Goal: Ask a question

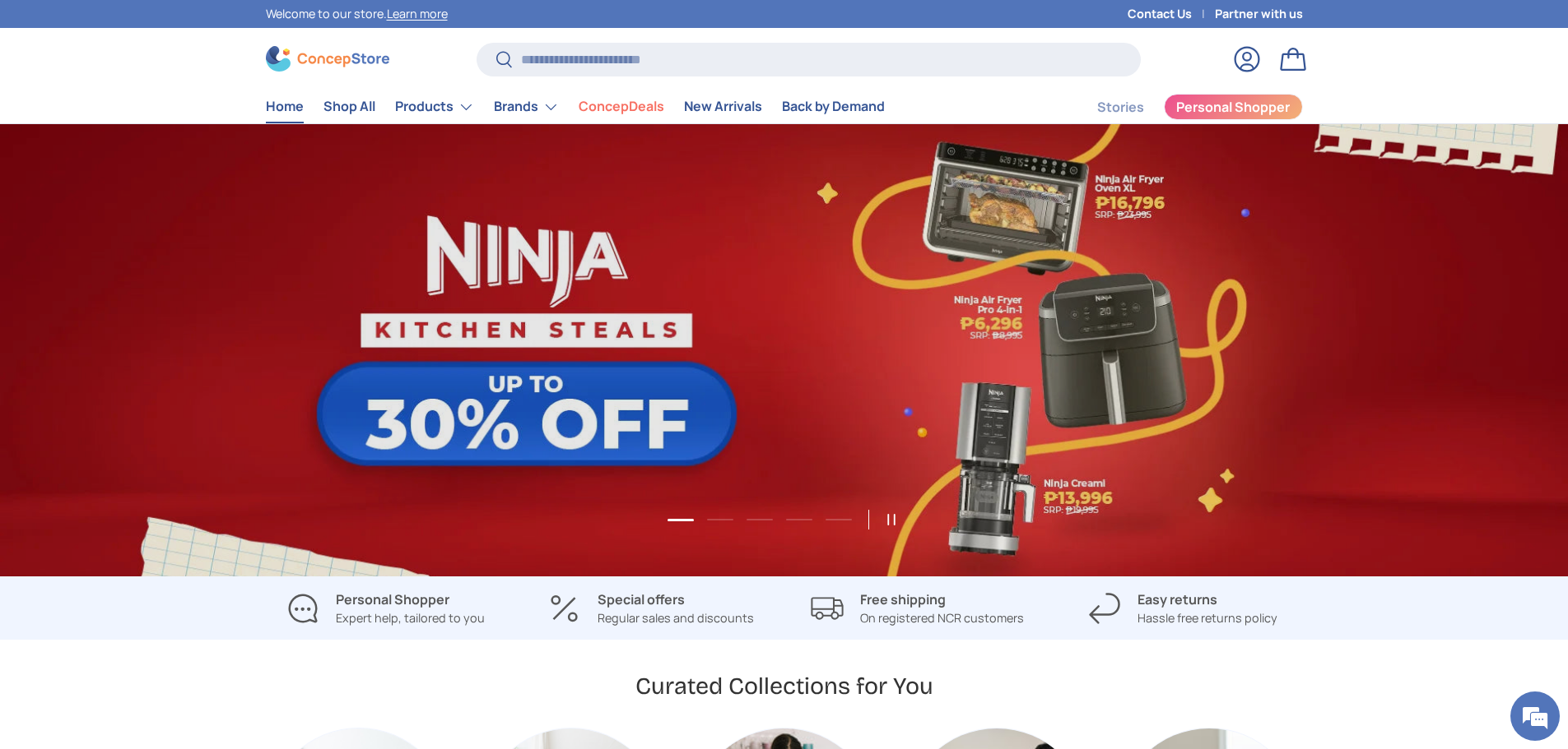
click at [1249, 56] on link "Log in" at bounding box center [1246, 59] width 36 height 36
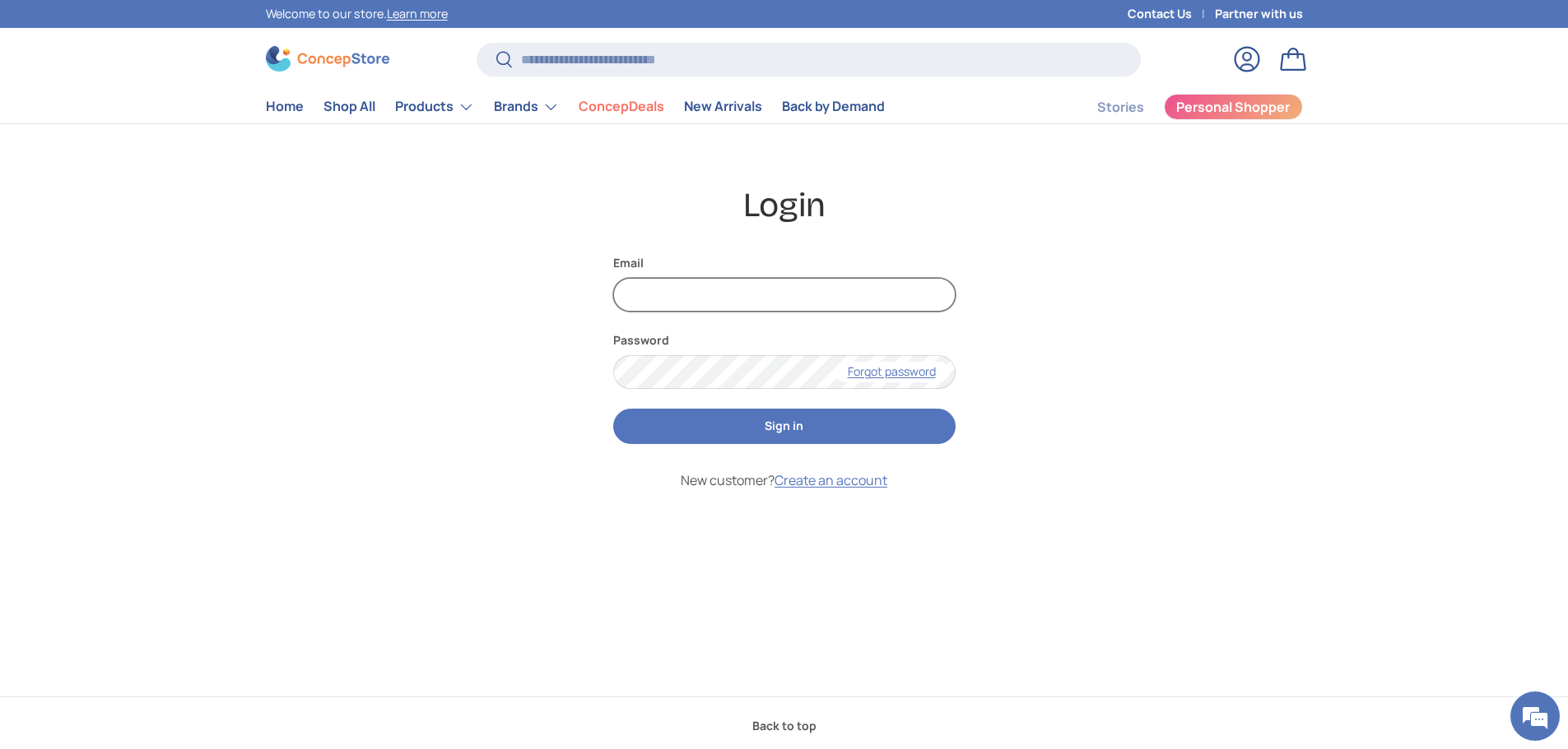
type input "**********"
click at [731, 440] on button "Sign in" at bounding box center [784, 426] width 342 height 35
click at [906, 432] on button "Sign in" at bounding box center [784, 426] width 342 height 35
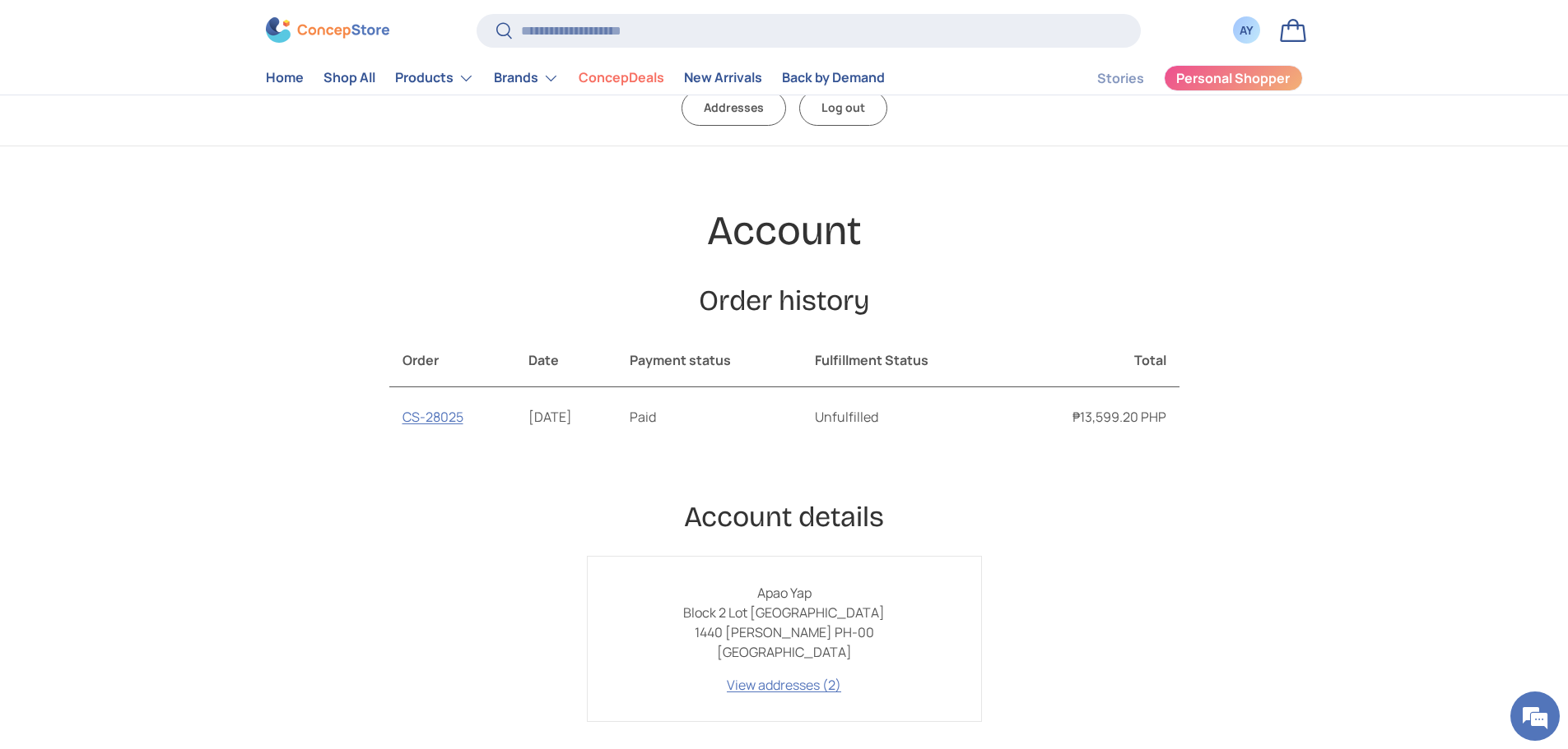
scroll to position [82, 0]
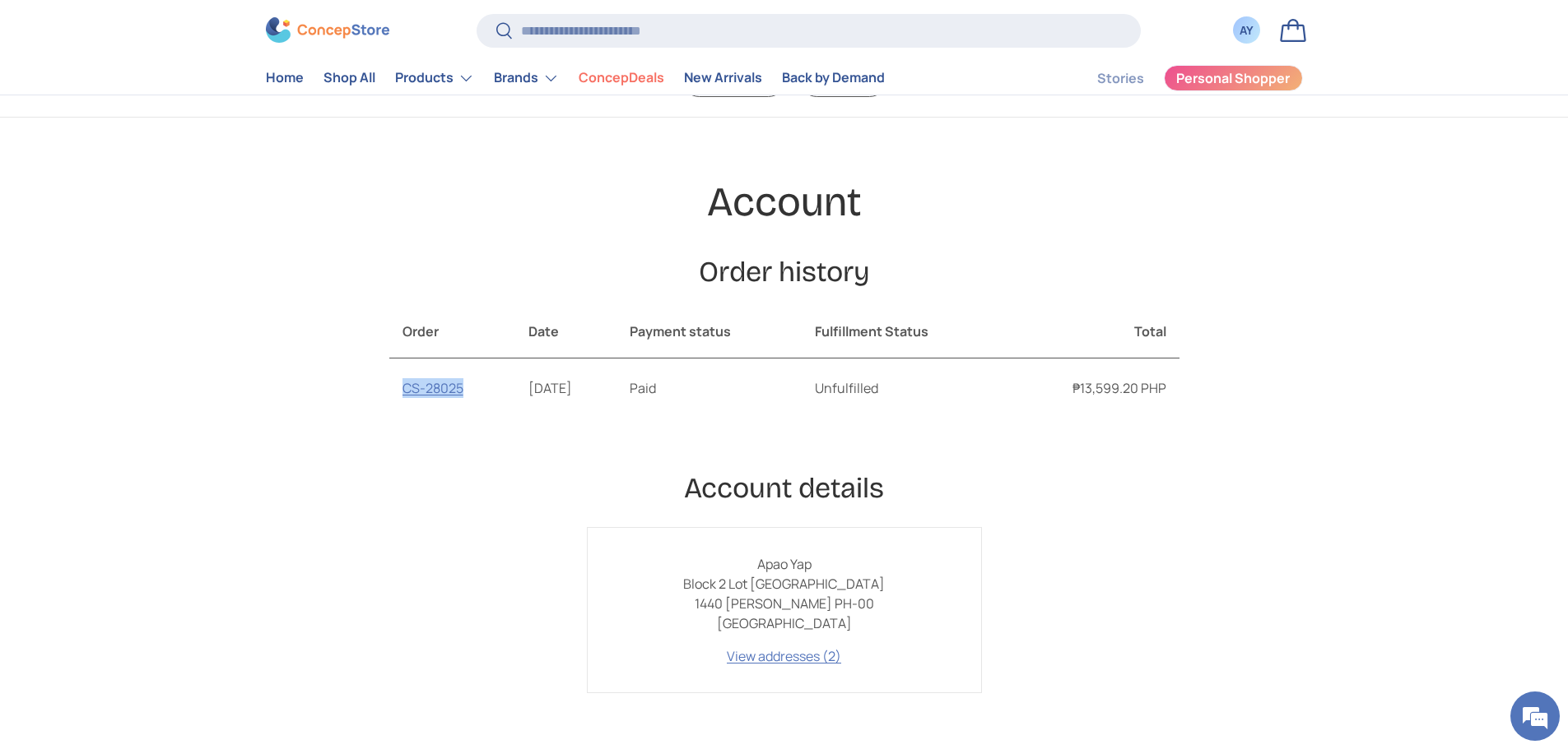
drag, startPoint x: 474, startPoint y: 393, endPoint x: 399, endPoint y: 400, distance: 75.3
click at [399, 400] on td "CS-28025" at bounding box center [453, 388] width 127 height 59
copy link "CS-28025"
click at [1531, 716] on em at bounding box center [1534, 716] width 45 height 45
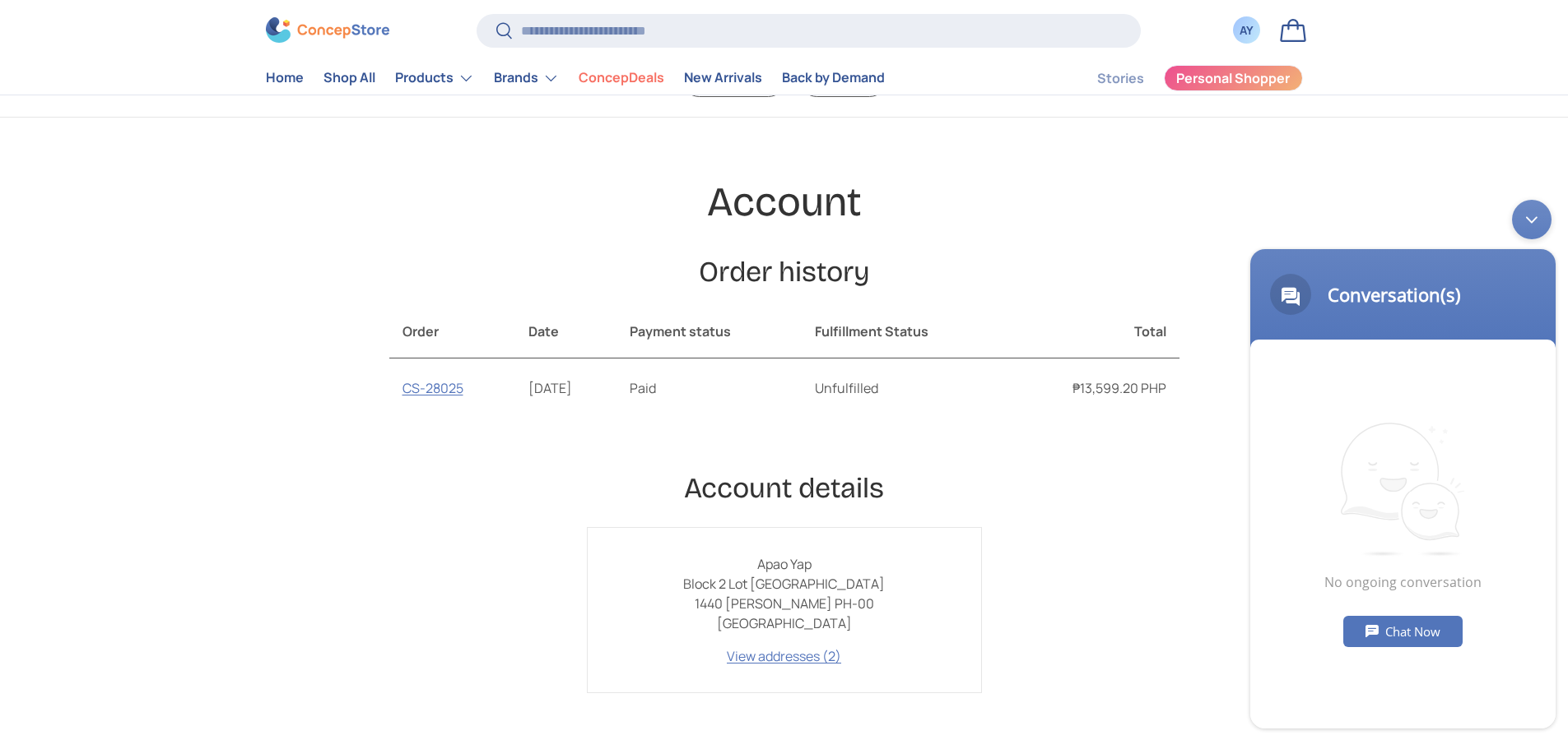
click at [1415, 627] on div "Chat Now" at bounding box center [1402, 632] width 119 height 31
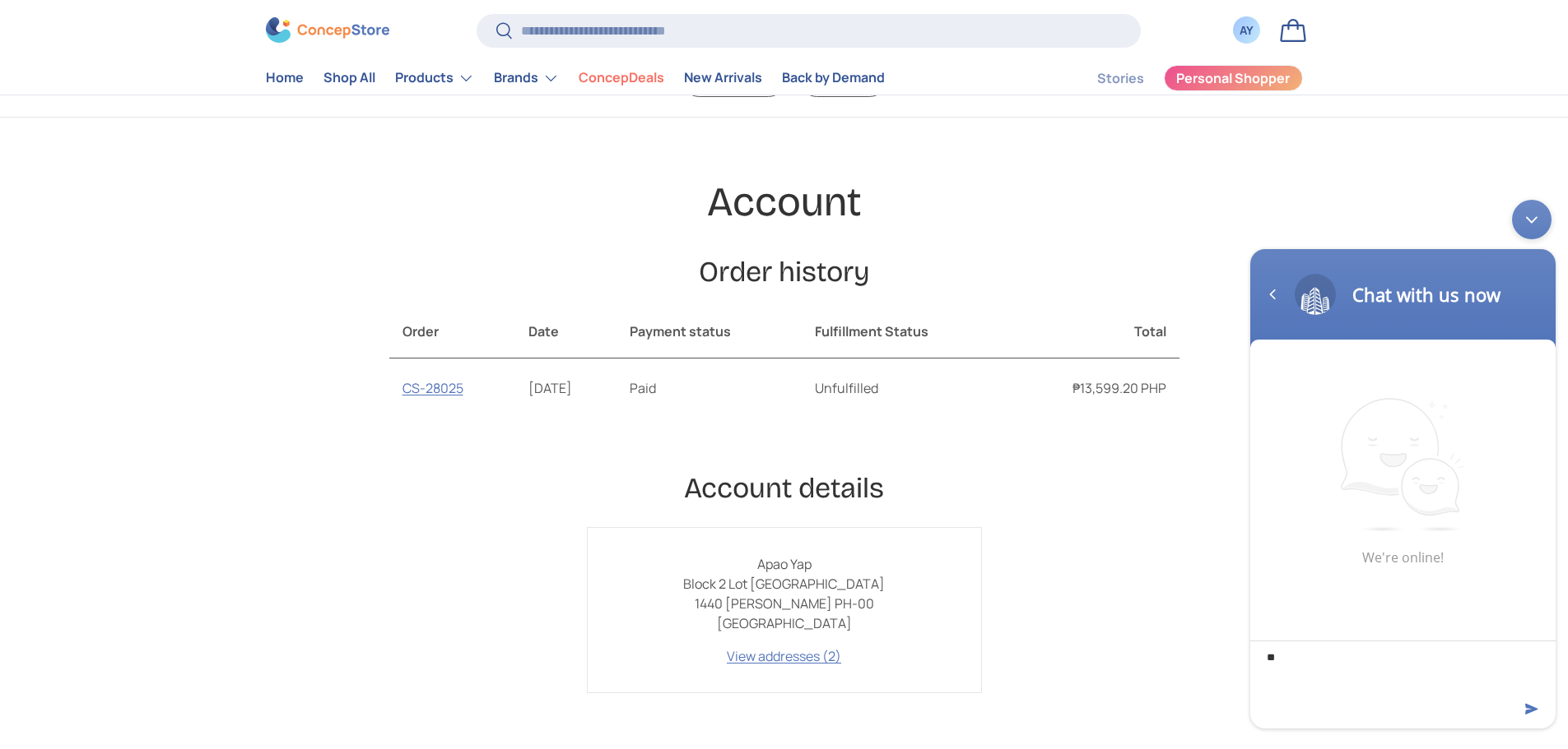
type textarea "*"
type textarea "**********"
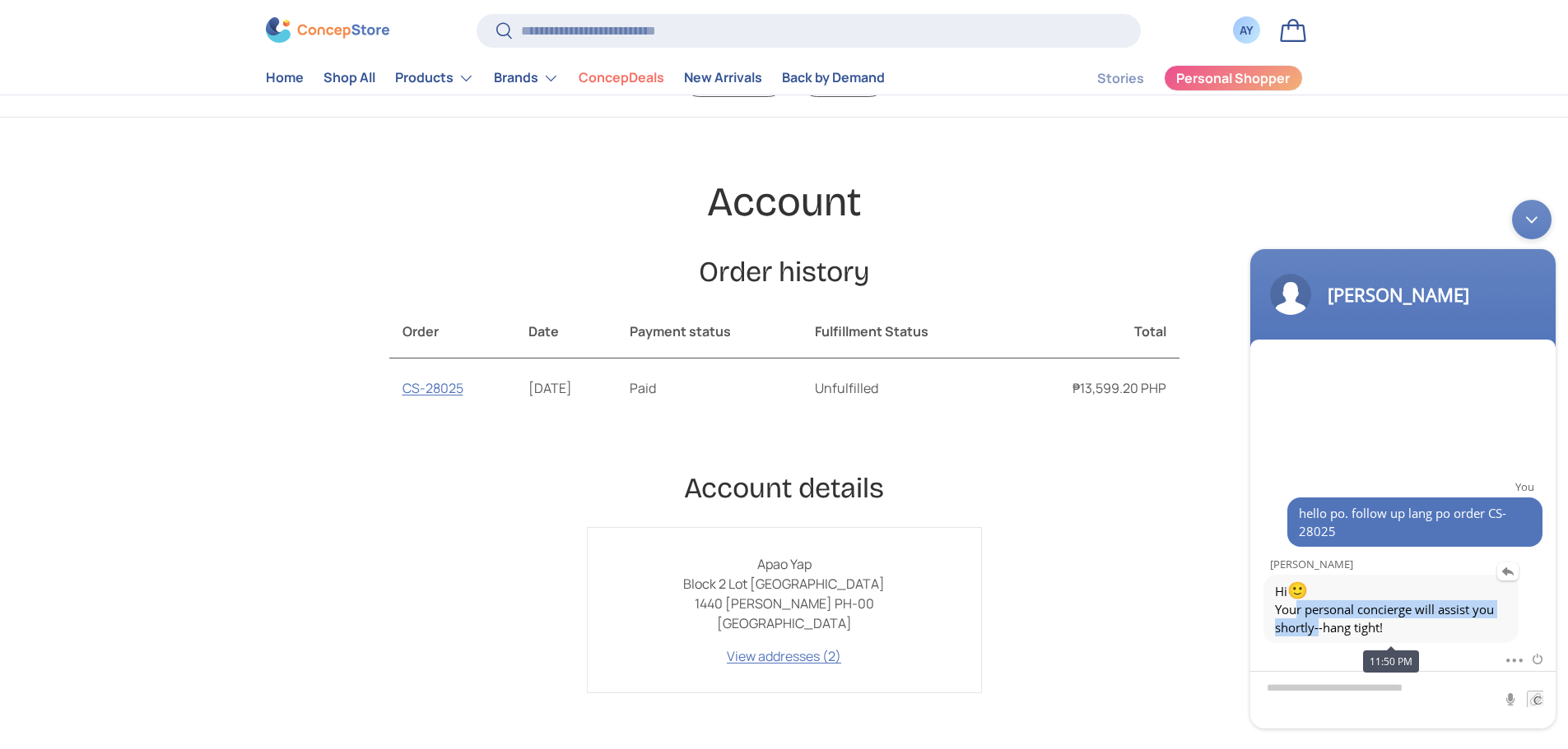
drag, startPoint x: 1316, startPoint y: 629, endPoint x: 1340, endPoint y: 634, distance: 24.5
click at [1336, 641] on div "Hi 🙂 Your personal concierge will assist you shortly--hang tight!" at bounding box center [1391, 609] width 255 height 68
click at [1375, 615] on span "Hi 🙂 Your personal concierge will assist you shortly--hang tight!" at bounding box center [1391, 609] width 232 height 55
click at [1168, 535] on div "Account details Apao Yap Block 2 Lot 5 Camella Terra Alta 1440 Valenzuela PH-00…" at bounding box center [784, 582] width 790 height 223
click at [1350, 608] on span "Hi 🙂 Your personal concierge will assist you shortly--hang tight!" at bounding box center [1391, 609] width 232 height 55
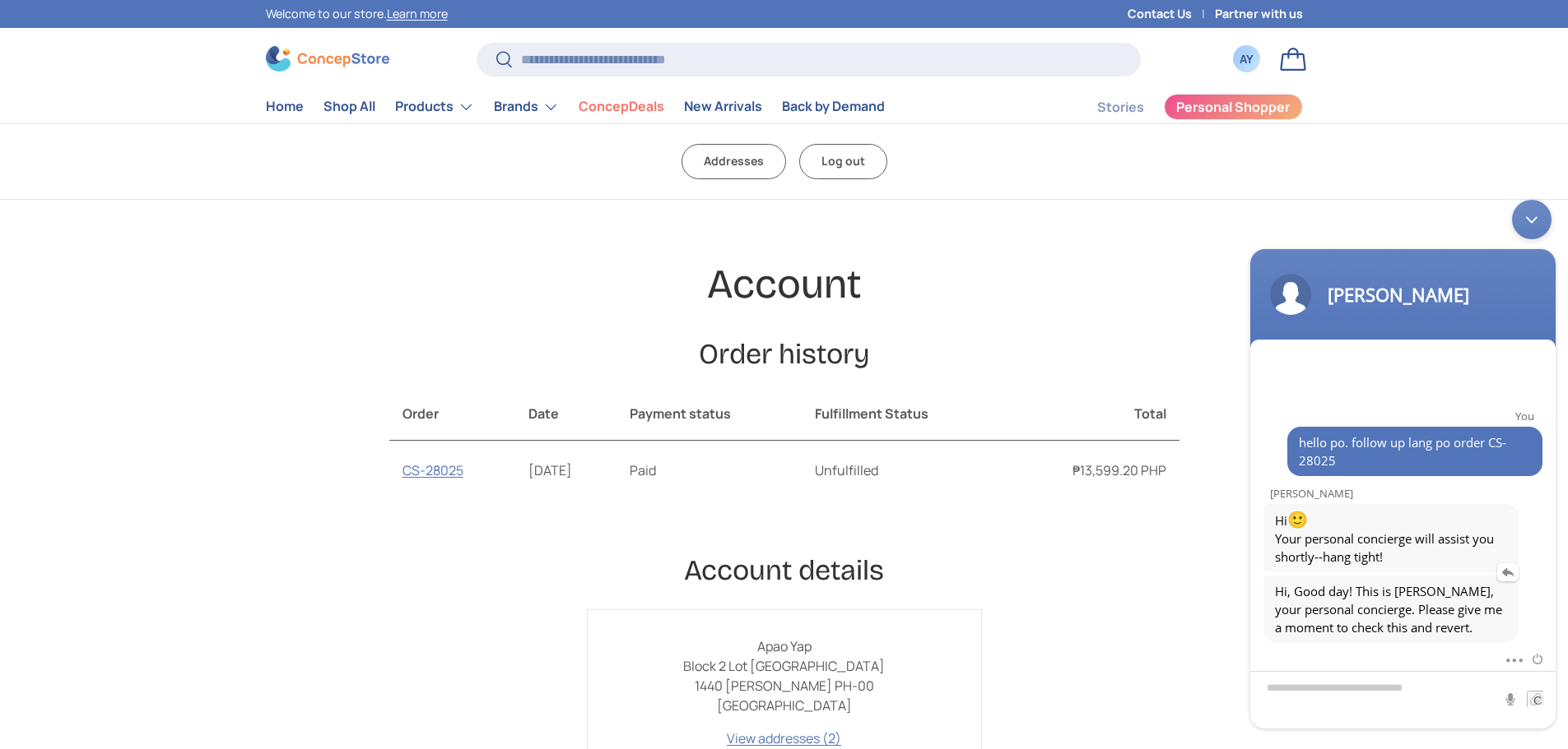
click at [1316, 598] on span "Hi, Good day! This is Kristine, your personal concierge. Please give me a momen…" at bounding box center [1391, 610] width 232 height 54
drag, startPoint x: 1320, startPoint y: 597, endPoint x: 1352, endPoint y: 627, distance: 43.9
click at [1352, 627] on span "Hi, Good day! This is Kristine, your personal concierge. Please give me a momen…" at bounding box center [1391, 610] width 232 height 54
click at [1348, 608] on span "Hi, Good day! This is Kristine, your personal concierge. Please give me a momen…" at bounding box center [1391, 610] width 232 height 54
click at [1331, 602] on span "Hi, Good day! This is Kristine, your personal concierge. Please give me a momen…" at bounding box center [1391, 610] width 232 height 54
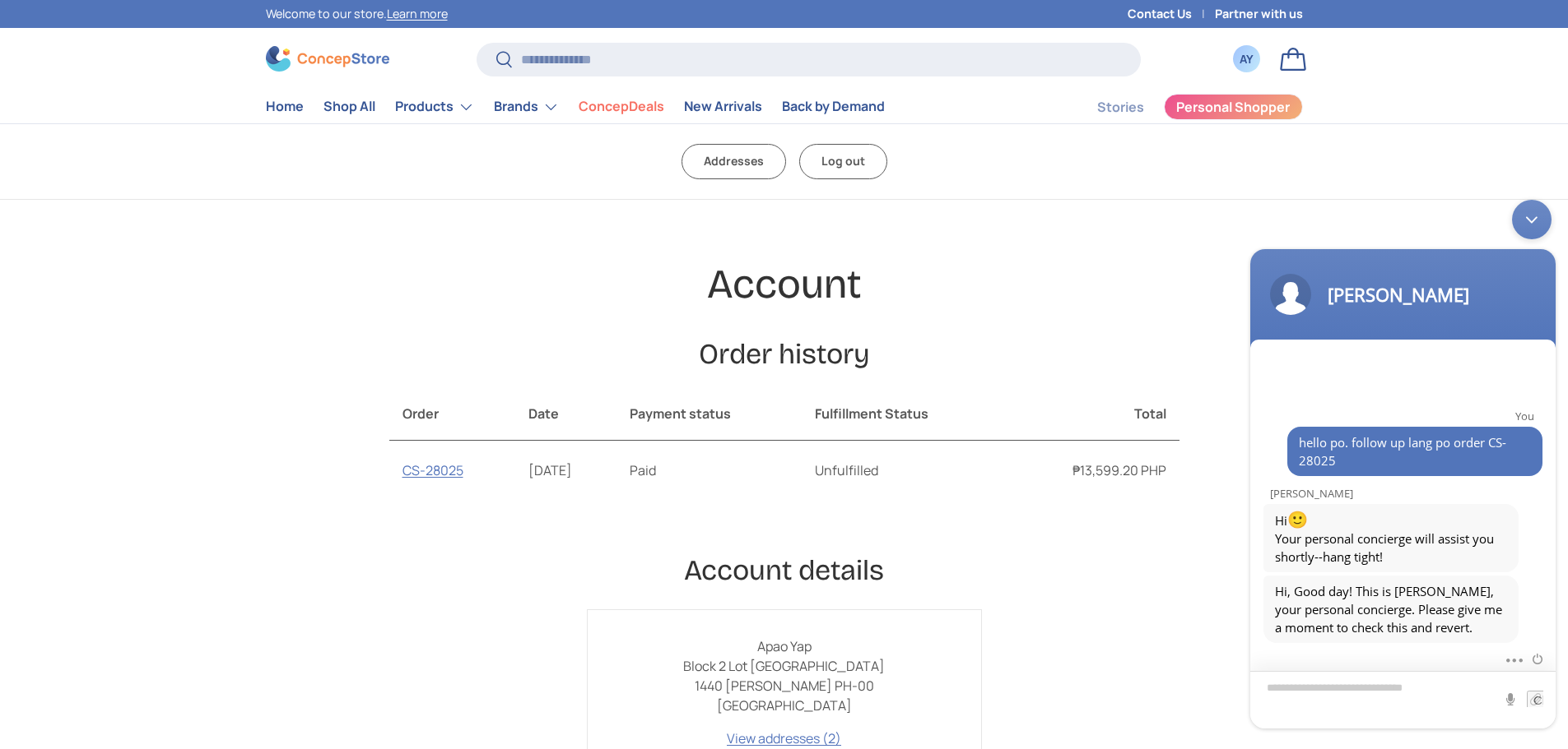
click at [1356, 687] on textarea "Type your message and hit 'Enter'" at bounding box center [1402, 700] width 305 height 57
type textarea "**********"
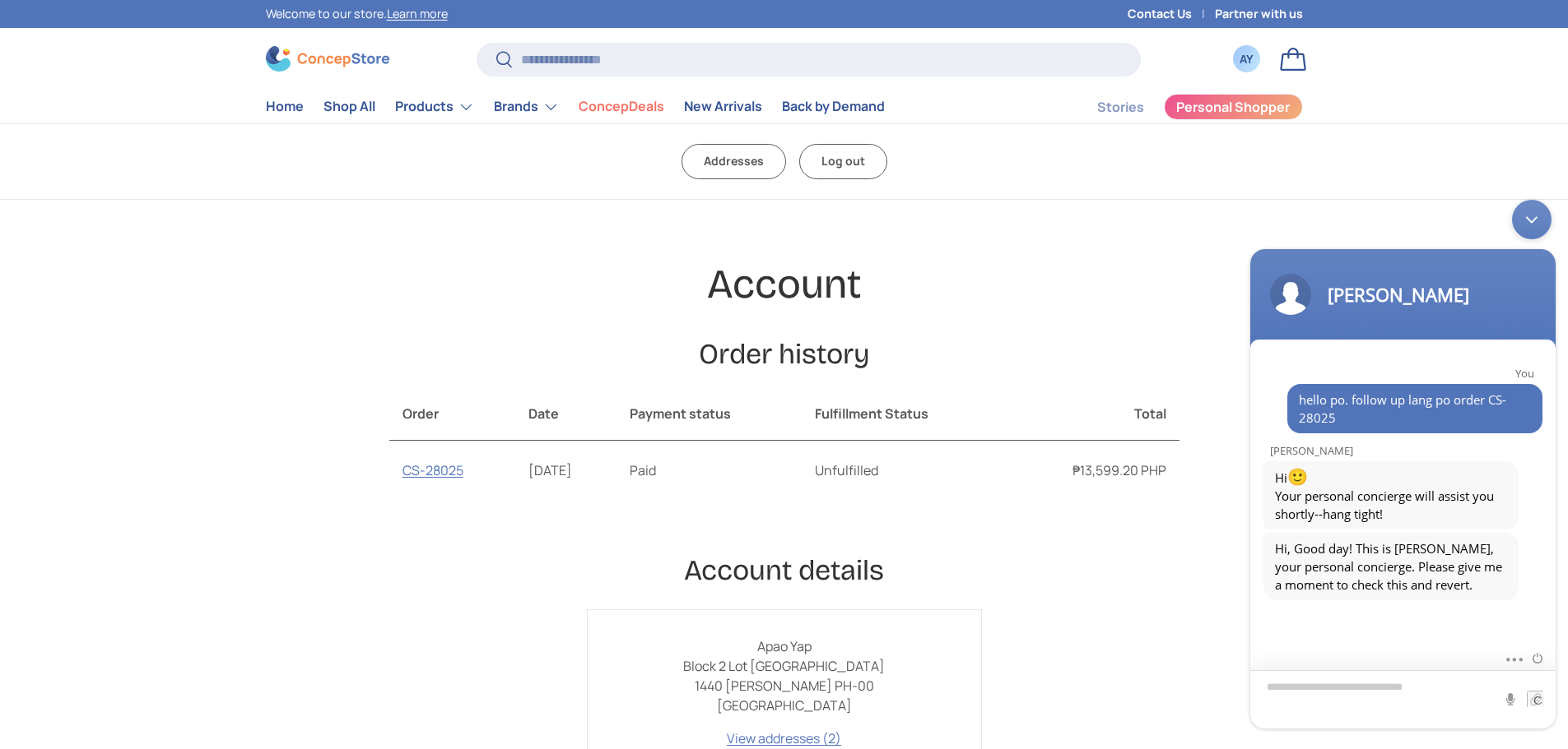
scroll to position [17, 0]
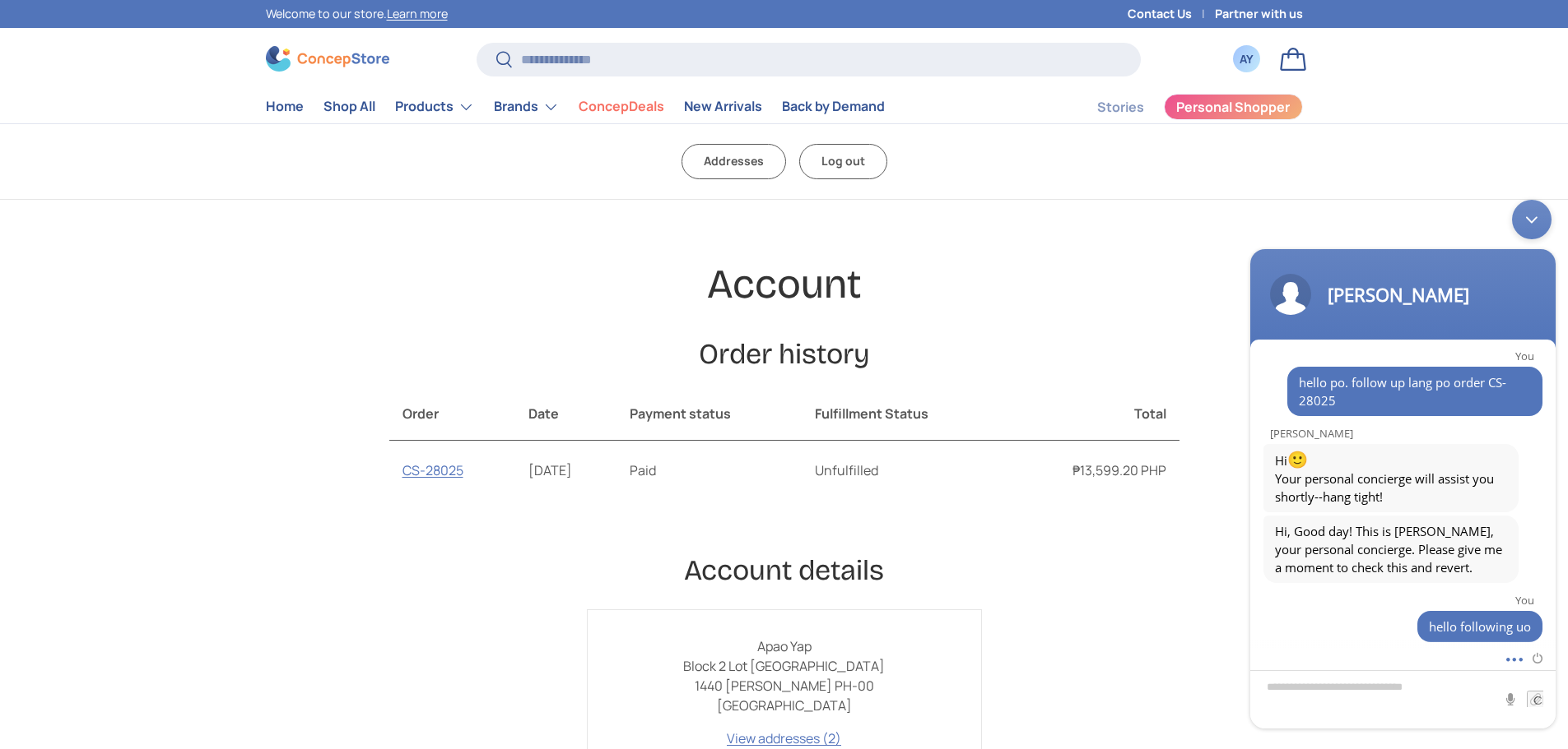
click at [1511, 652] on span at bounding box center [1510, 657] width 13 height 16
click at [1434, 630] on li "Send email" at bounding box center [1442, 616] width 150 height 30
click at [1324, 641] on input "text" at bounding box center [1403, 647] width 222 height 16
type input "**********"
click at [1529, 650] on em at bounding box center [1534, 649] width 14 height 13
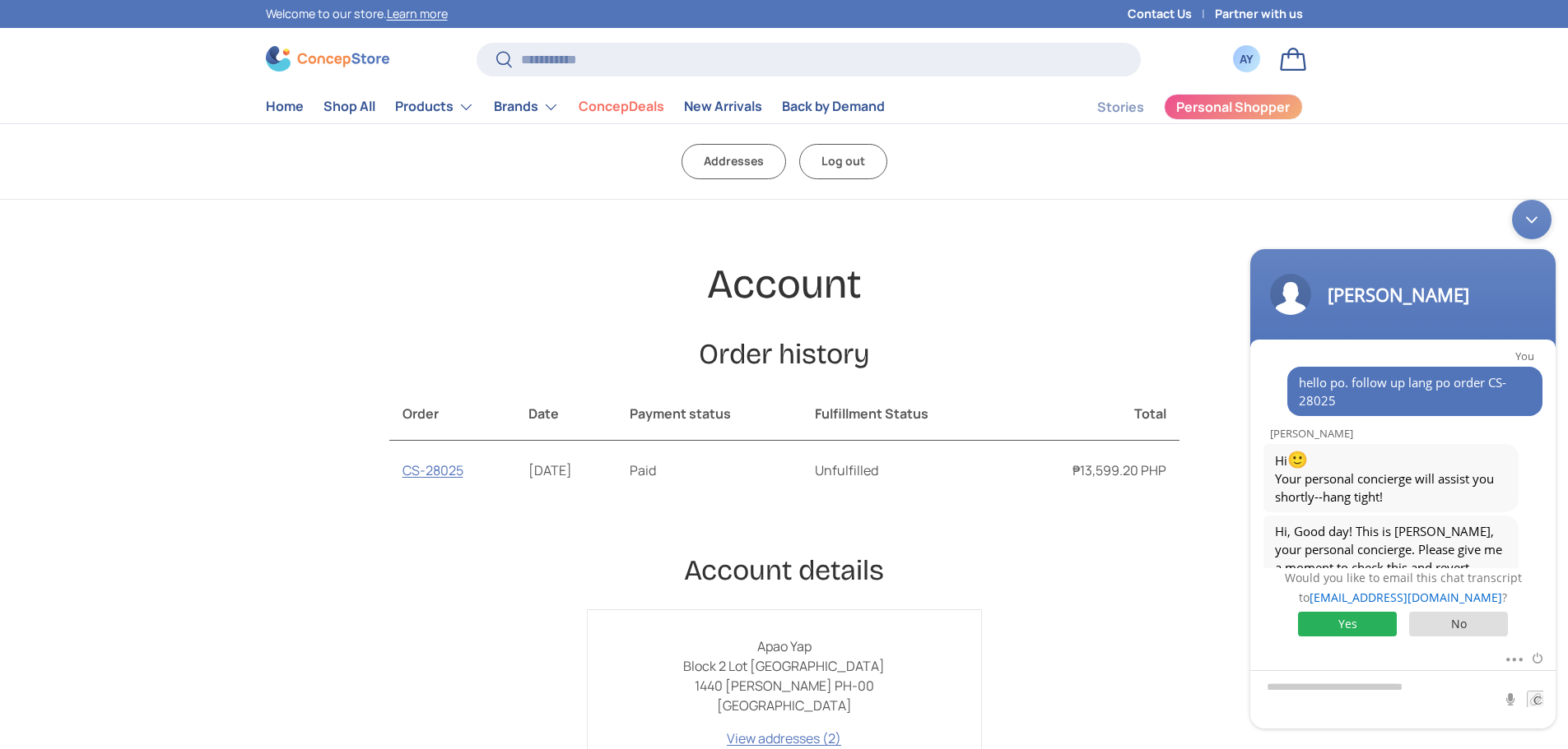
click at [1358, 614] on span "Yes" at bounding box center [1347, 624] width 99 height 24
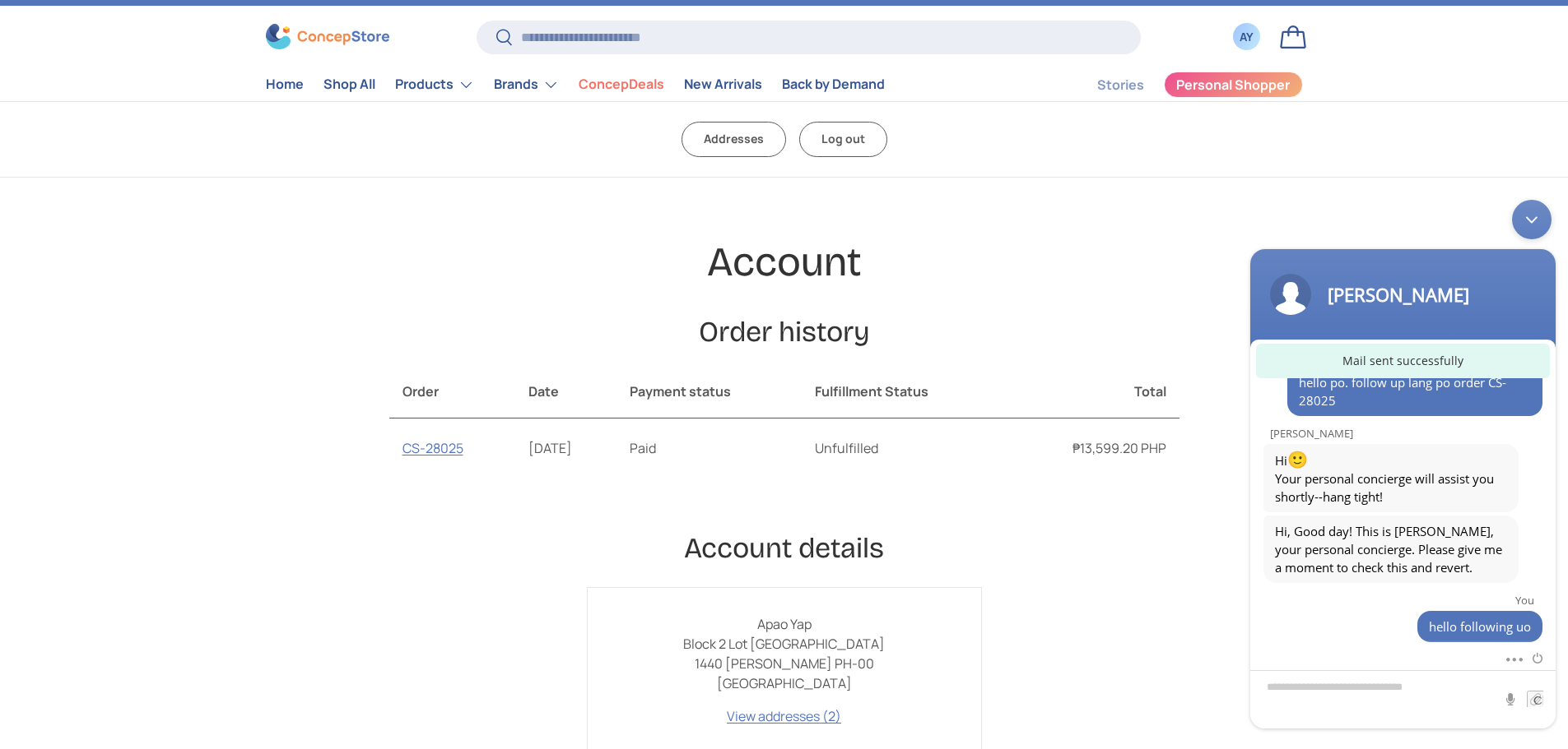
scroll to position [0, 0]
